Goal: Information Seeking & Learning: Learn about a topic

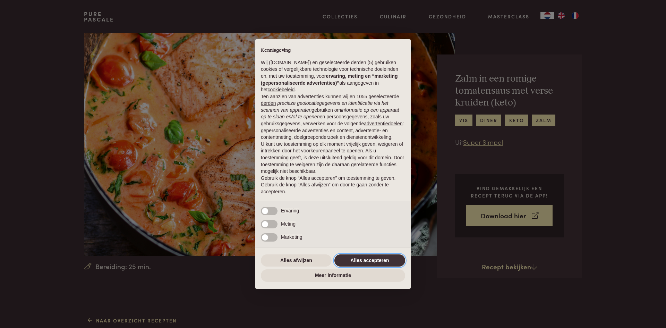
click at [355, 257] on button "Alles accepteren" at bounding box center [369, 260] width 71 height 12
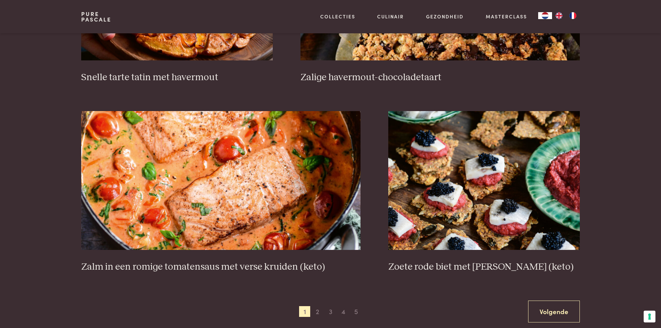
scroll to position [1214, 0]
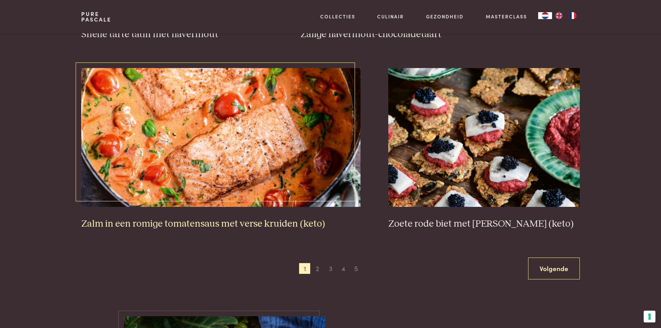
click at [258, 162] on img at bounding box center [220, 137] width 279 height 139
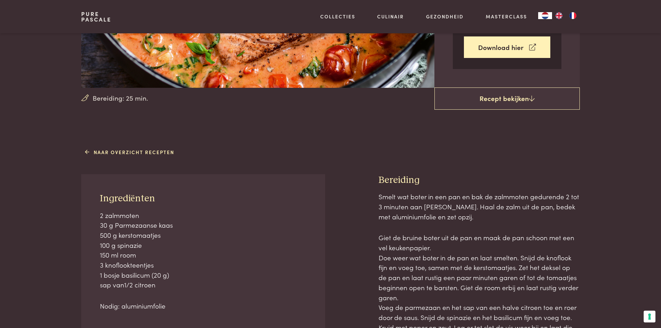
scroll to position [173, 0]
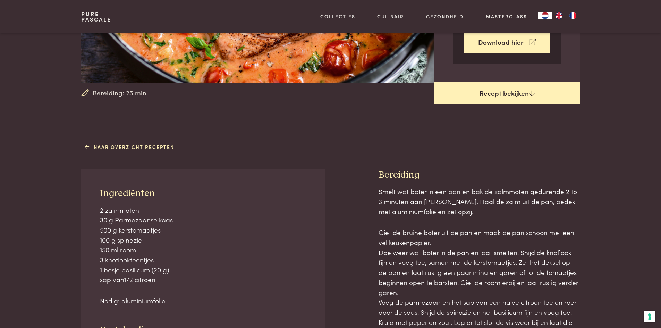
click at [504, 97] on link "Recept bekijken" at bounding box center [506, 93] width 145 height 22
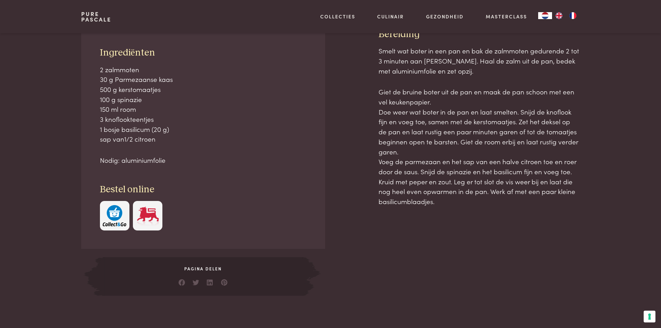
scroll to position [314, 0]
drag, startPoint x: 101, startPoint y: 69, endPoint x: 174, endPoint y: 79, distance: 74.2
click at [174, 79] on p "2 zalmmoten 30 g Parmezaanse kaas 500 g kerstomaatjes 100 g spinazie 150 ml roo…" at bounding box center [203, 104] width 207 height 80
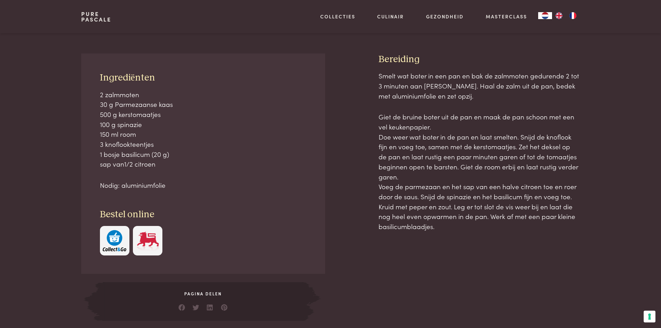
scroll to position [243, 0]
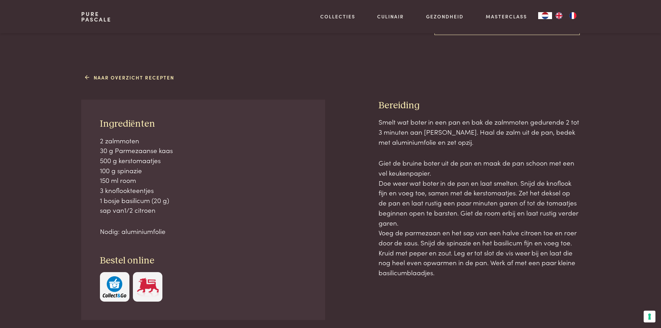
click at [233, 159] on p "2 zalmmoten 30 g Parmezaanse kaas 500 g kerstomaatjes 100 g spinazie 150 ml roo…" at bounding box center [203, 176] width 207 height 80
